Goal: Task Accomplishment & Management: Manage account settings

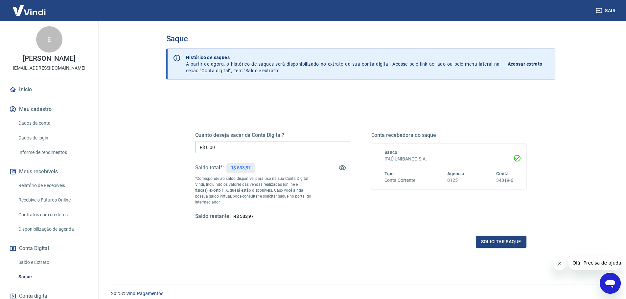
click at [242, 148] on input "R$ 0,00" at bounding box center [272, 147] width 155 height 12
type input "R$ 533,97"
click at [494, 244] on button "Solicitar saque" at bounding box center [501, 242] width 51 height 12
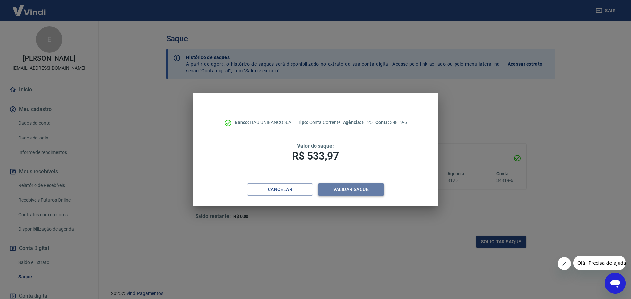
click at [353, 189] on button "Validar saque" at bounding box center [351, 190] width 66 height 12
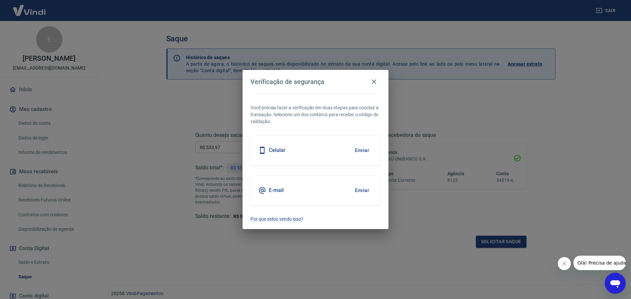
click at [331, 157] on div "Celular Enviar" at bounding box center [315, 151] width 130 height 30
click at [366, 151] on button "Enviar" at bounding box center [361, 151] width 21 height 14
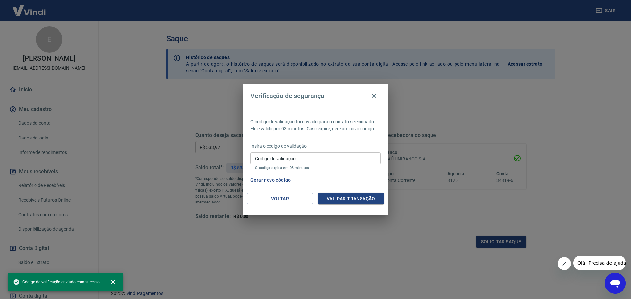
click at [332, 154] on input "Código de validação" at bounding box center [315, 158] width 130 height 12
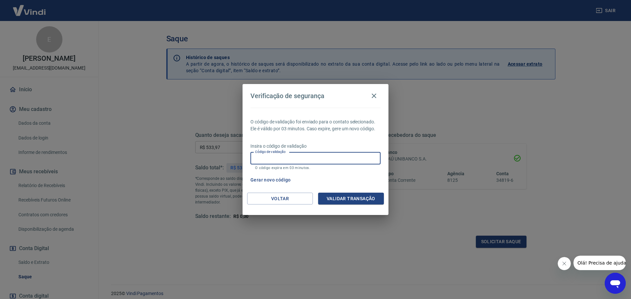
click at [345, 158] on input "Código de validação" at bounding box center [315, 158] width 130 height 12
click at [358, 190] on div "O código de validação foi enviado para o contato selecionado. Ele é válido por …" at bounding box center [315, 150] width 146 height 85
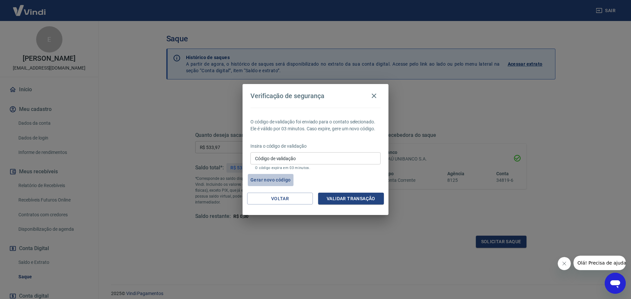
click at [268, 182] on button "Gerar novo código" at bounding box center [271, 180] width 46 height 12
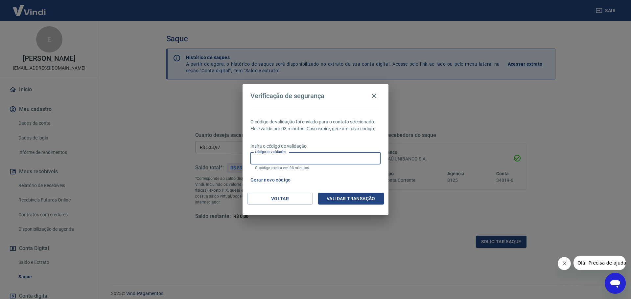
click at [306, 159] on input "Código de validação" at bounding box center [315, 158] width 130 height 12
type input "157960"
click at [357, 204] on button "Validar transação" at bounding box center [351, 199] width 66 height 12
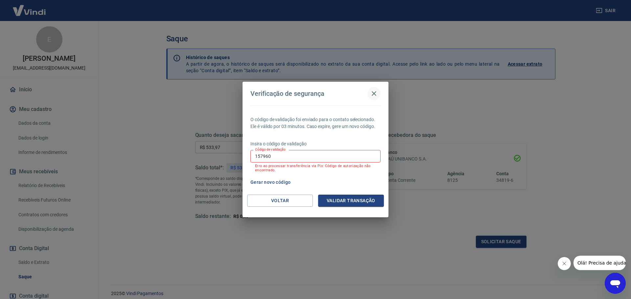
click at [374, 100] on button "button" at bounding box center [373, 93] width 13 height 13
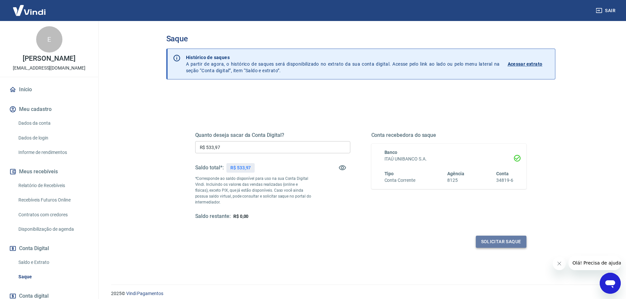
click at [484, 244] on button "Solicitar saque" at bounding box center [501, 242] width 51 height 12
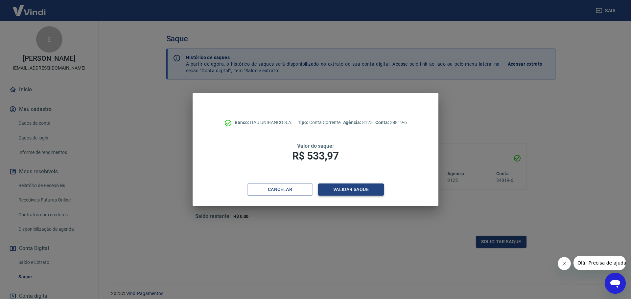
click at [355, 184] on button "Validar saque" at bounding box center [351, 190] width 66 height 12
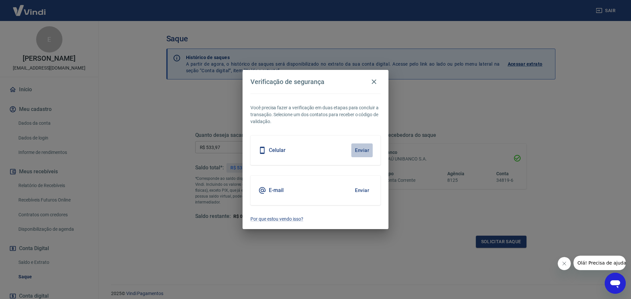
click at [361, 151] on button "Enviar" at bounding box center [361, 151] width 21 height 14
